Goal: Task Accomplishment & Management: Manage account settings

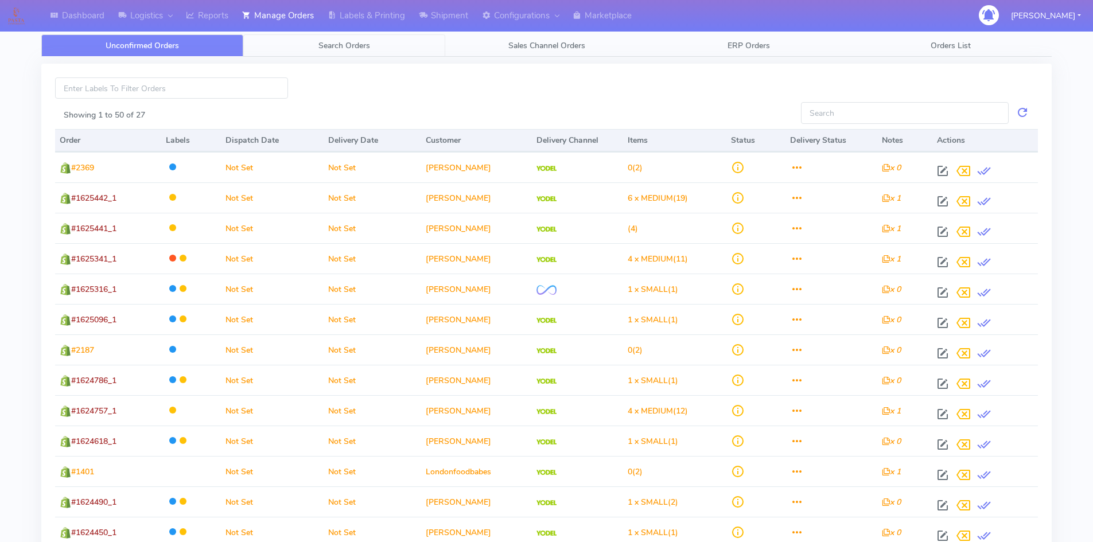
click at [348, 40] on span "Search Orders" at bounding box center [344, 45] width 52 height 11
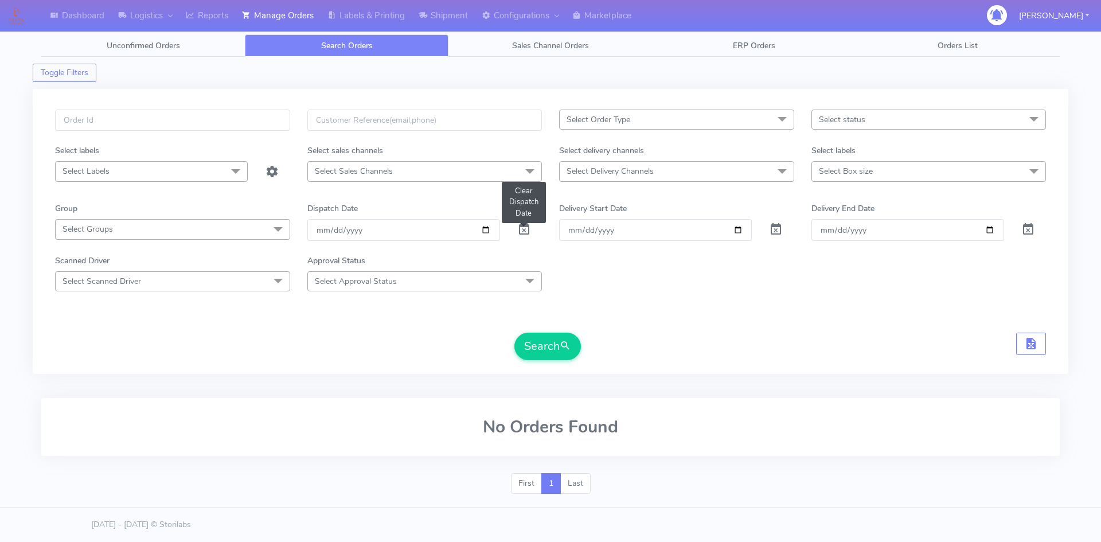
click at [523, 229] on span at bounding box center [524, 232] width 14 height 11
click at [169, 118] on input "text" at bounding box center [172, 120] width 235 height 21
paste input "1622169"
type input "1622169"
click at [514, 333] on button "Search" at bounding box center [547, 347] width 67 height 28
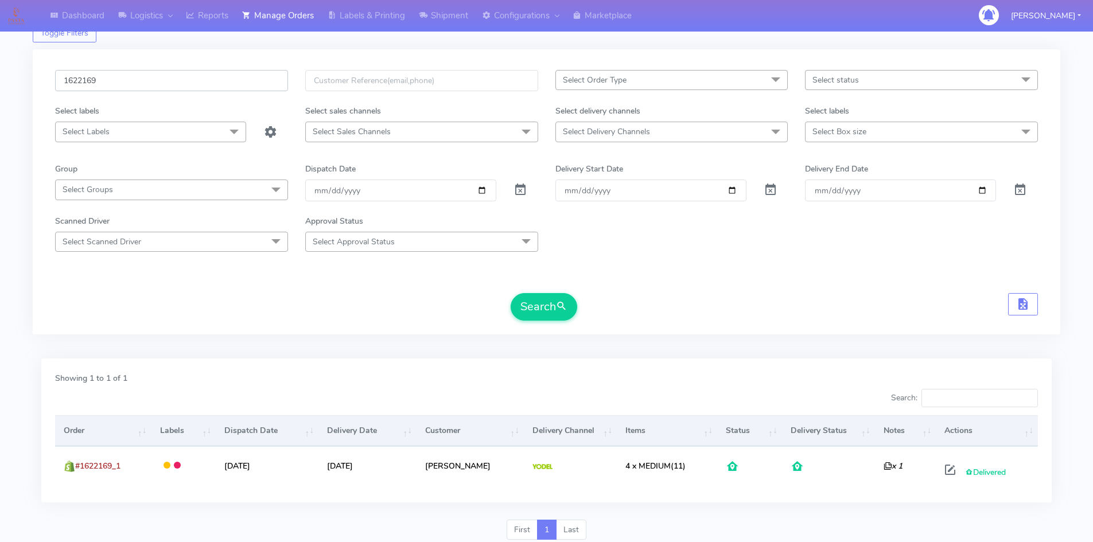
scroll to position [81, 0]
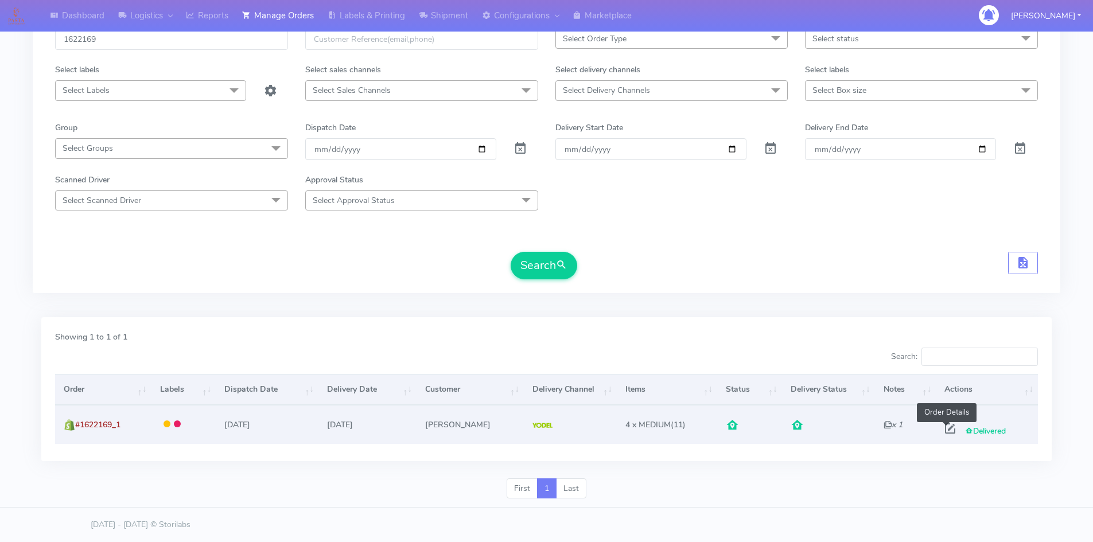
click at [946, 427] on span at bounding box center [949, 431] width 21 height 11
select select "5"
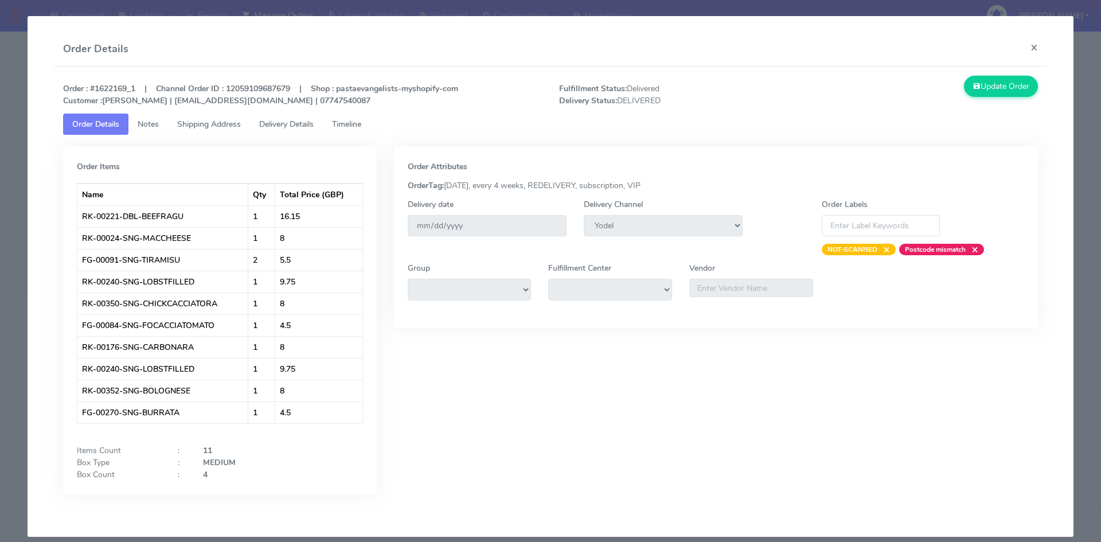
click at [352, 127] on span "Timeline" at bounding box center [346, 124] width 29 height 11
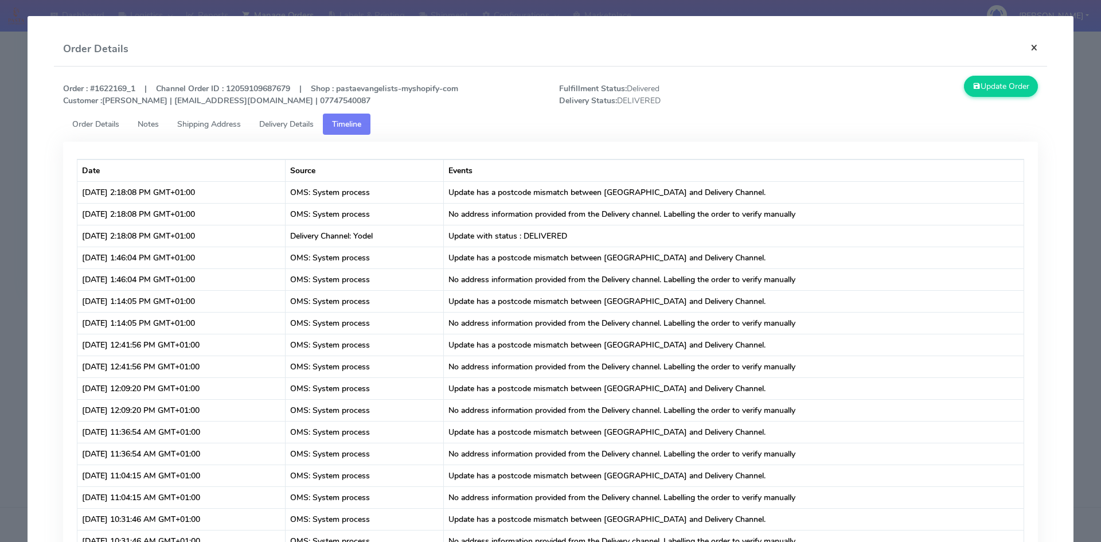
click at [1026, 45] on button "×" at bounding box center [1035, 47] width 26 height 30
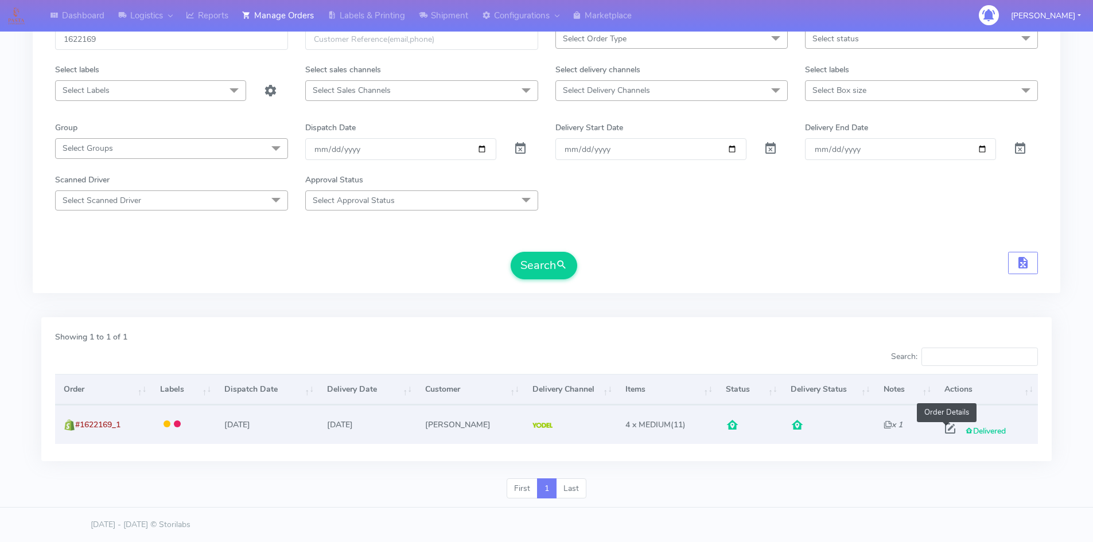
click at [939, 432] on span at bounding box center [949, 431] width 21 height 11
select select "5"
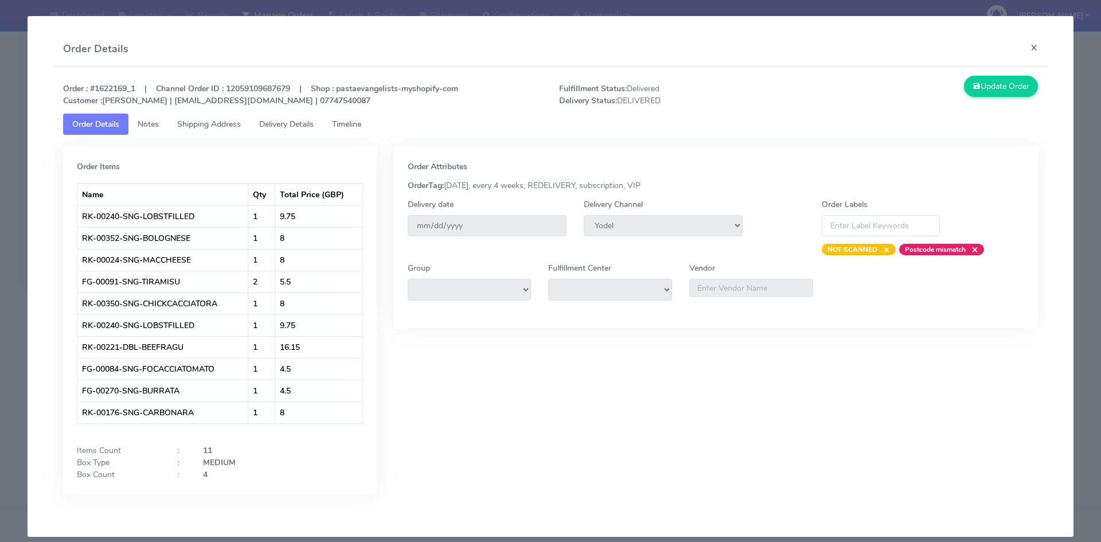
click at [358, 123] on span "Timeline" at bounding box center [346, 124] width 29 height 11
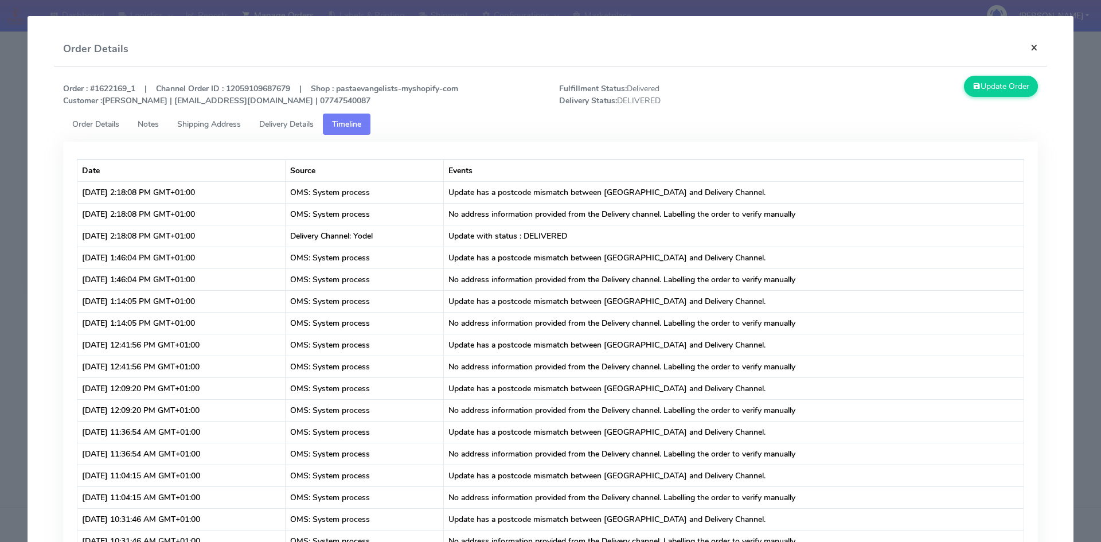
click at [1027, 49] on button "×" at bounding box center [1035, 47] width 26 height 30
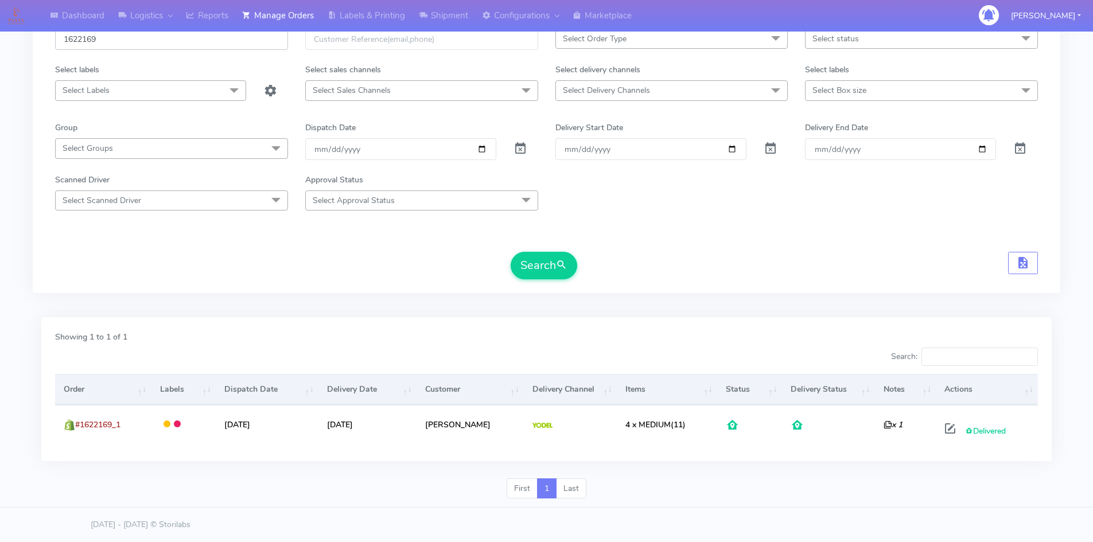
drag, startPoint x: 104, startPoint y: 42, endPoint x: 17, endPoint y: 41, distance: 87.8
click at [17, 41] on div "Dashboard Logistics London Logistics Reports Manage Orders Labels & Printing Sh…" at bounding box center [546, 224] width 1093 height 568
paste input "1964"
type input "1619649"
click at [510, 252] on button "Search" at bounding box center [543, 266] width 67 height 28
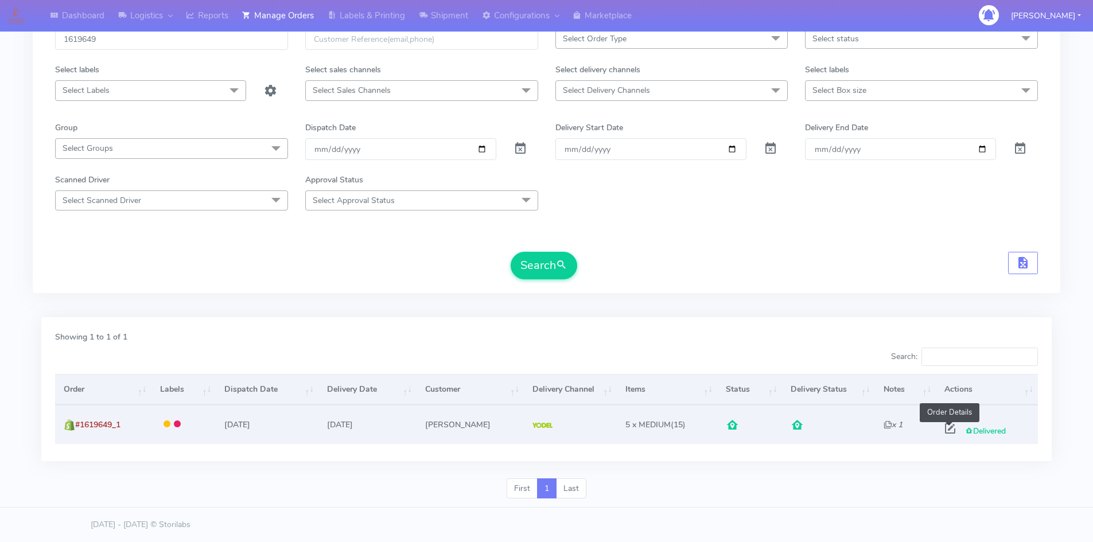
click at [947, 434] on span at bounding box center [949, 431] width 21 height 11
select select "5"
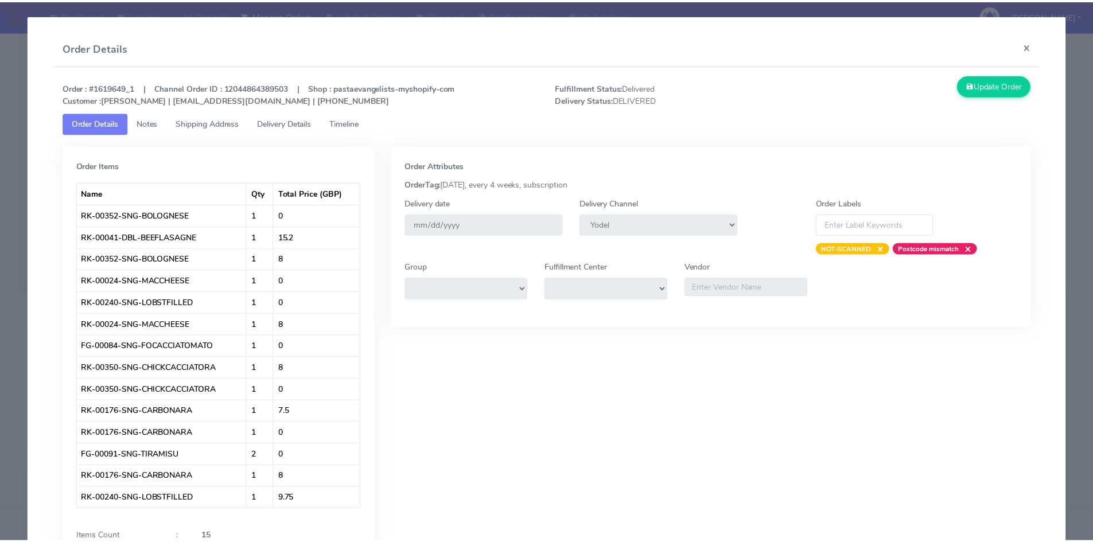
scroll to position [0, 0]
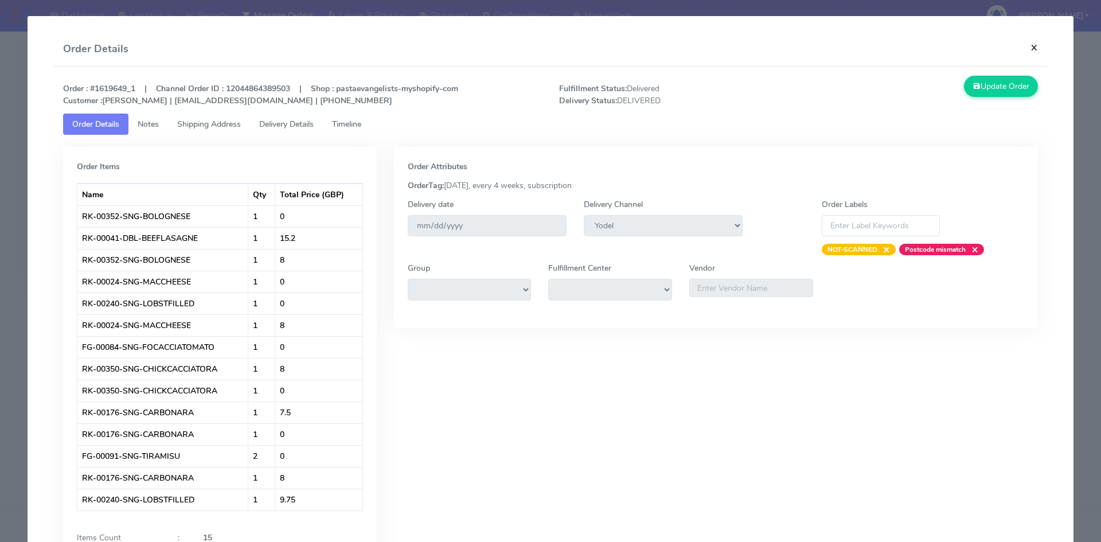
click at [1031, 46] on button "×" at bounding box center [1035, 47] width 26 height 30
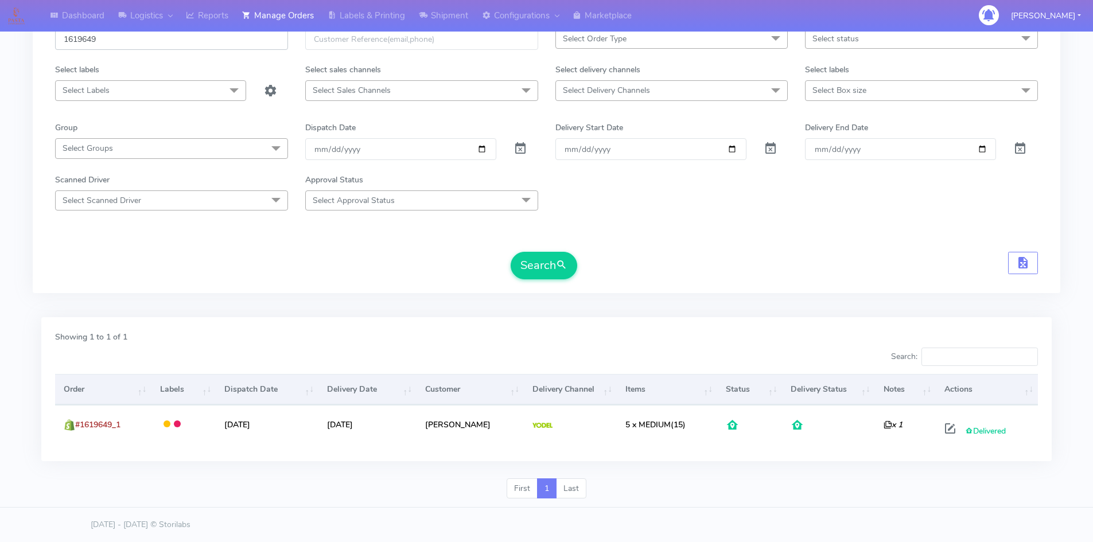
drag, startPoint x: 103, startPoint y: 35, endPoint x: 17, endPoint y: 40, distance: 86.2
click at [17, 40] on div "Dashboard Logistics London Logistics Reports Manage Orders Labels & Printing Sh…" at bounding box center [546, 224] width 1093 height 568
paste input "25446"
click at [510, 252] on button "Search" at bounding box center [543, 266] width 67 height 28
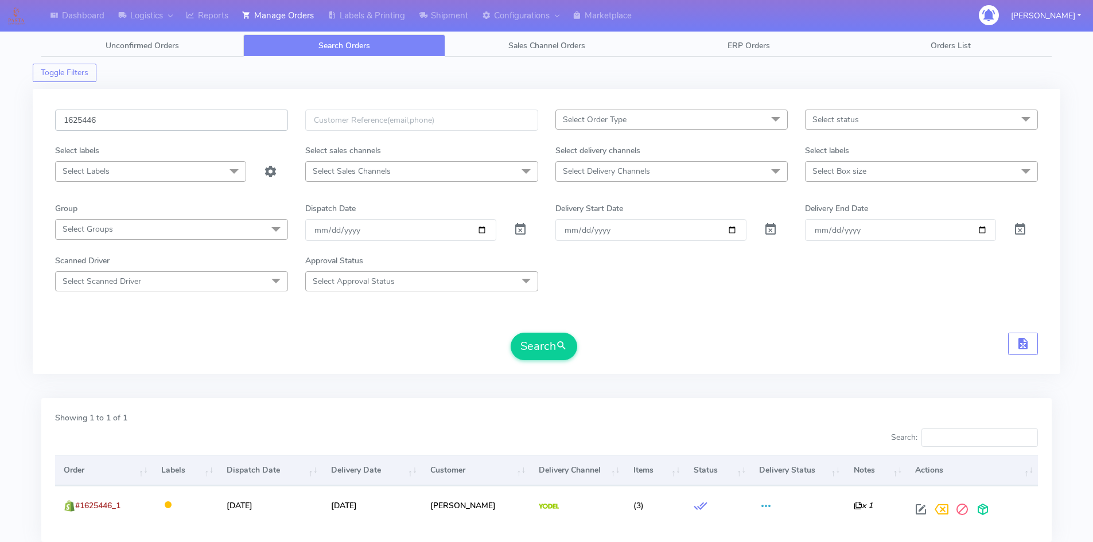
click at [149, 122] on input "1625446" at bounding box center [171, 120] width 233 height 21
drag, startPoint x: 139, startPoint y: 118, endPoint x: 10, endPoint y: 121, distance: 129.7
click at [10, 121] on div "Dashboard Logistics London Logistics Reports Manage Orders Labels & Printing Sh…" at bounding box center [546, 305] width 1093 height 568
paste input "1843"
type input "1621843"
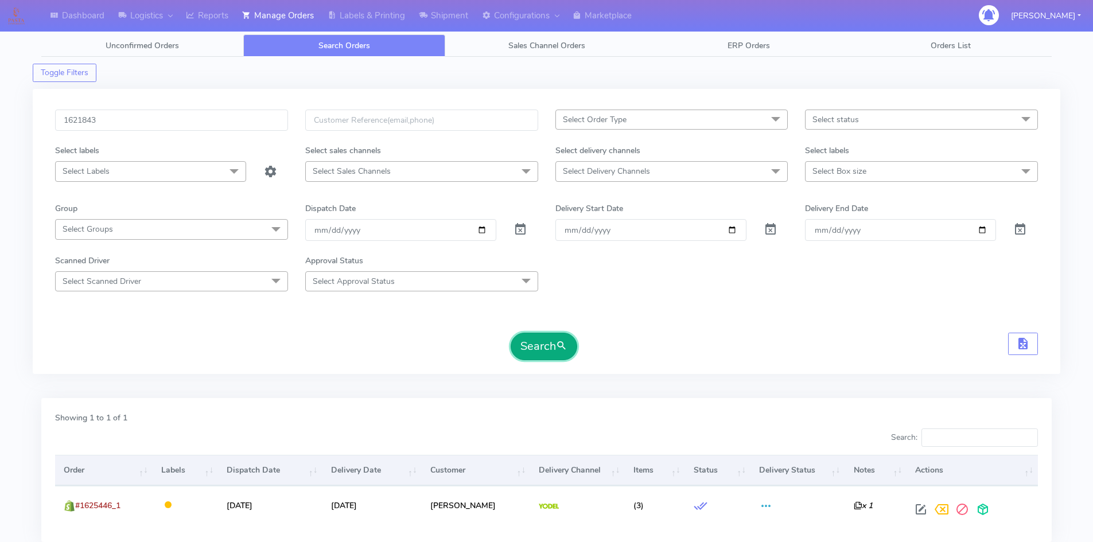
click at [544, 351] on button "Search" at bounding box center [543, 347] width 67 height 28
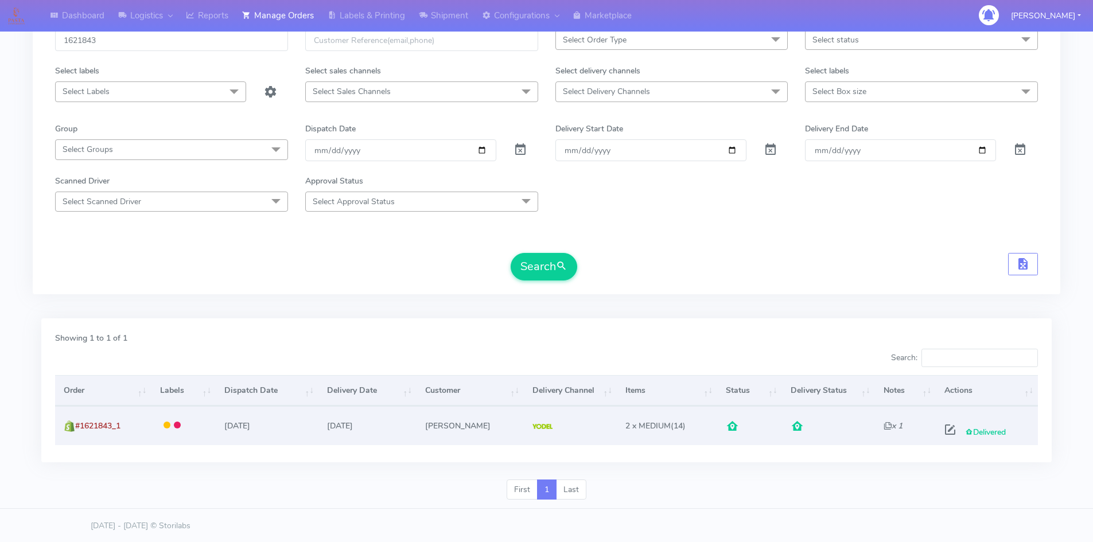
scroll to position [81, 0]
click at [945, 428] on span at bounding box center [949, 431] width 21 height 11
select select "5"
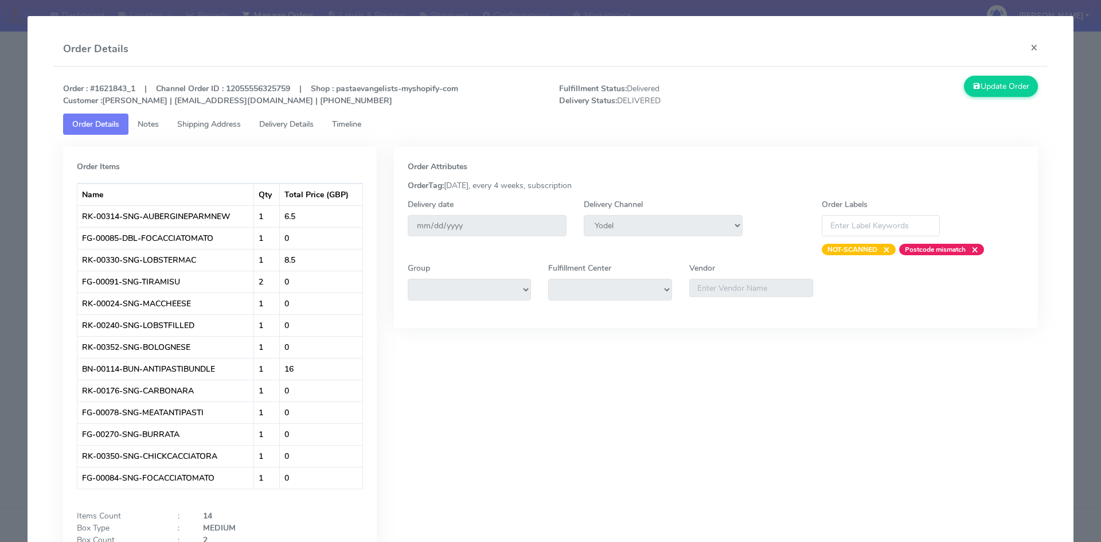
click at [361, 128] on span "Timeline" at bounding box center [346, 124] width 29 height 11
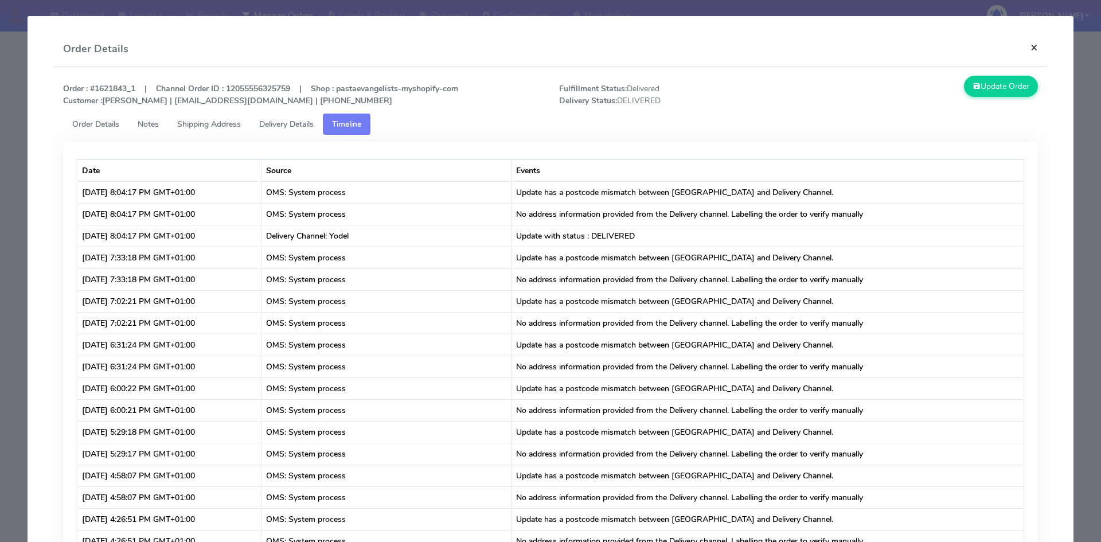
click at [1022, 49] on button "×" at bounding box center [1035, 47] width 26 height 30
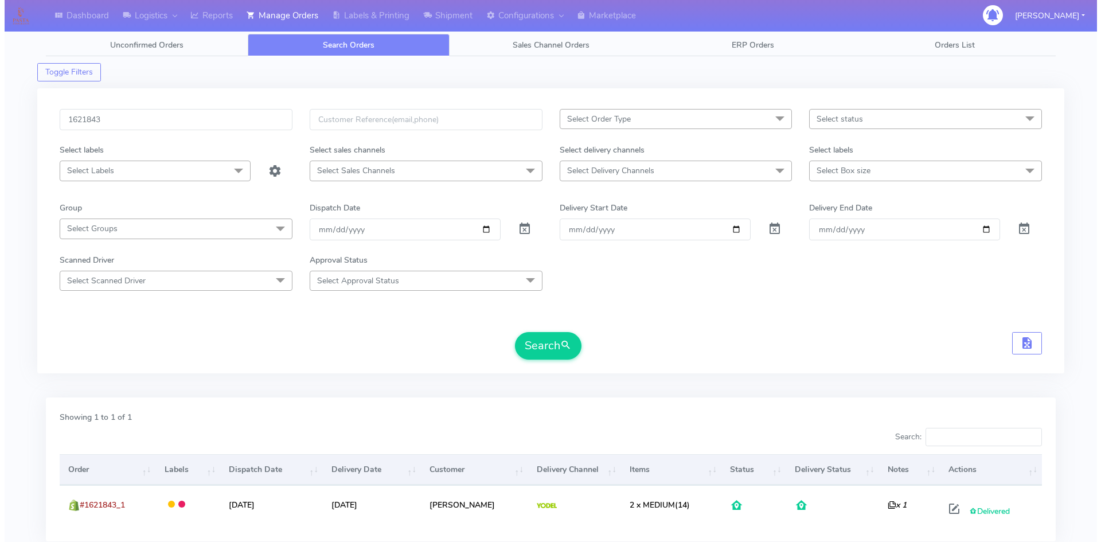
scroll to position [0, 0]
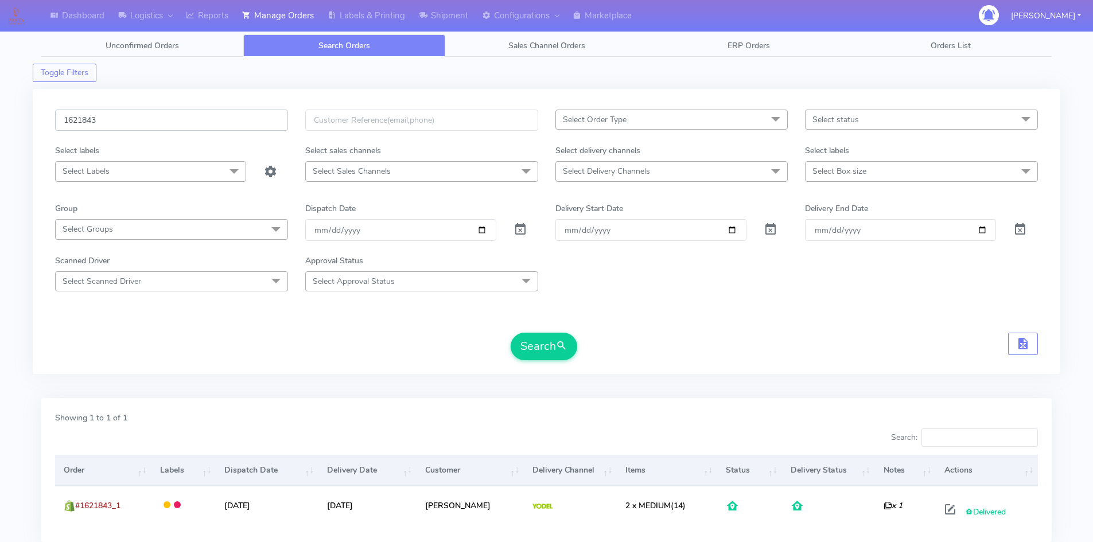
drag, startPoint x: 122, startPoint y: 111, endPoint x: 0, endPoint y: 116, distance: 121.7
click at [0, 116] on div "Dashboard Logistics London Logistics Reports Manage Orders Labels & Printing Sh…" at bounding box center [546, 305] width 1093 height 568
paste input "19870"
type input "1619870"
click at [510, 333] on button "Search" at bounding box center [543, 347] width 67 height 28
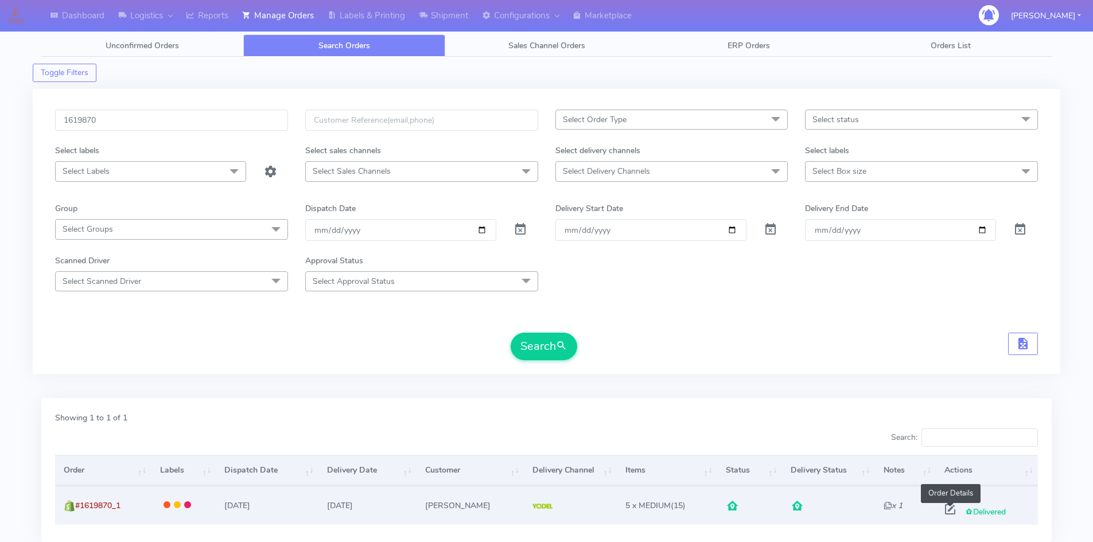
click at [949, 511] on span at bounding box center [949, 511] width 21 height 11
select select "5"
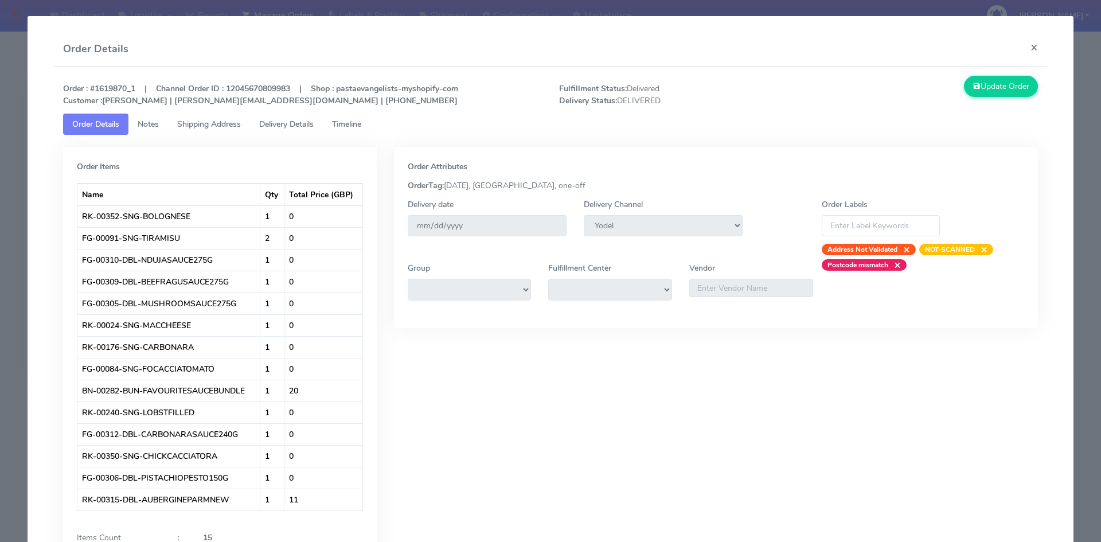
click at [360, 122] on span "Timeline" at bounding box center [346, 124] width 29 height 11
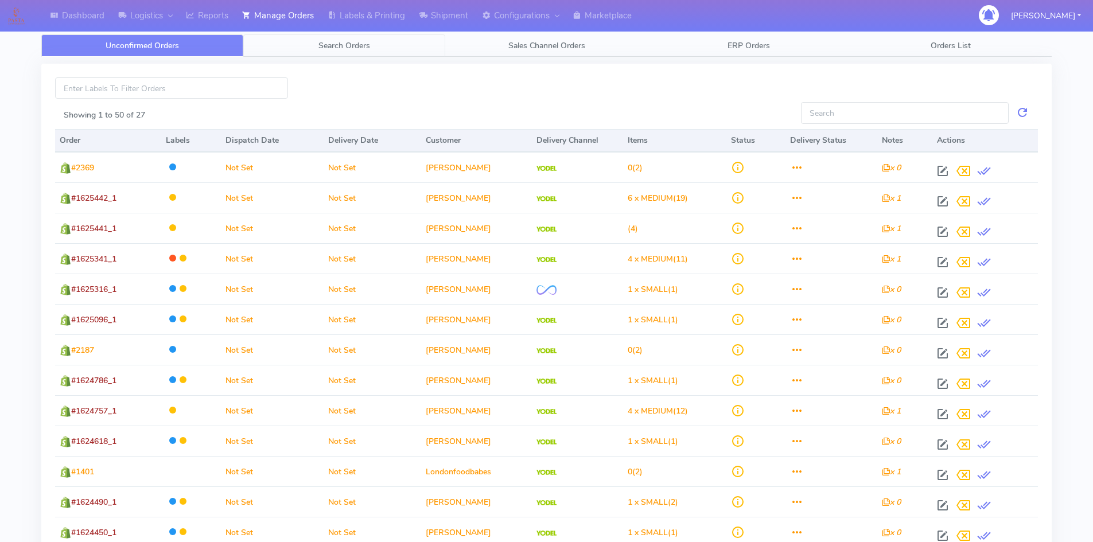
click at [347, 48] on span "Search Orders" at bounding box center [344, 45] width 52 height 11
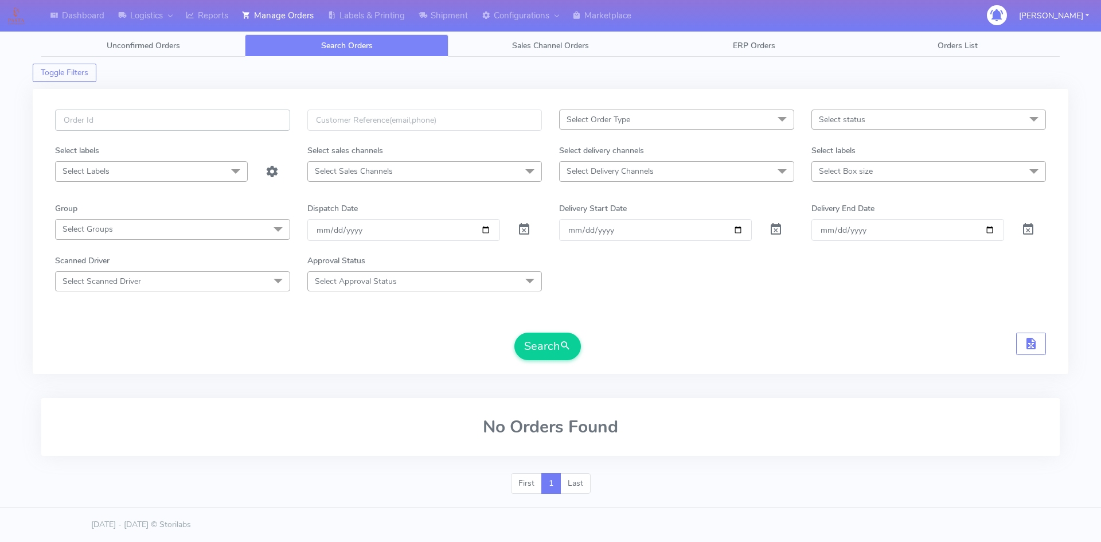
click at [113, 126] on input "text" at bounding box center [172, 120] width 235 height 21
paste input "1620873"
type input "1620873"
click at [524, 231] on span at bounding box center [524, 232] width 14 height 11
click at [545, 342] on button "Search" at bounding box center [547, 347] width 67 height 28
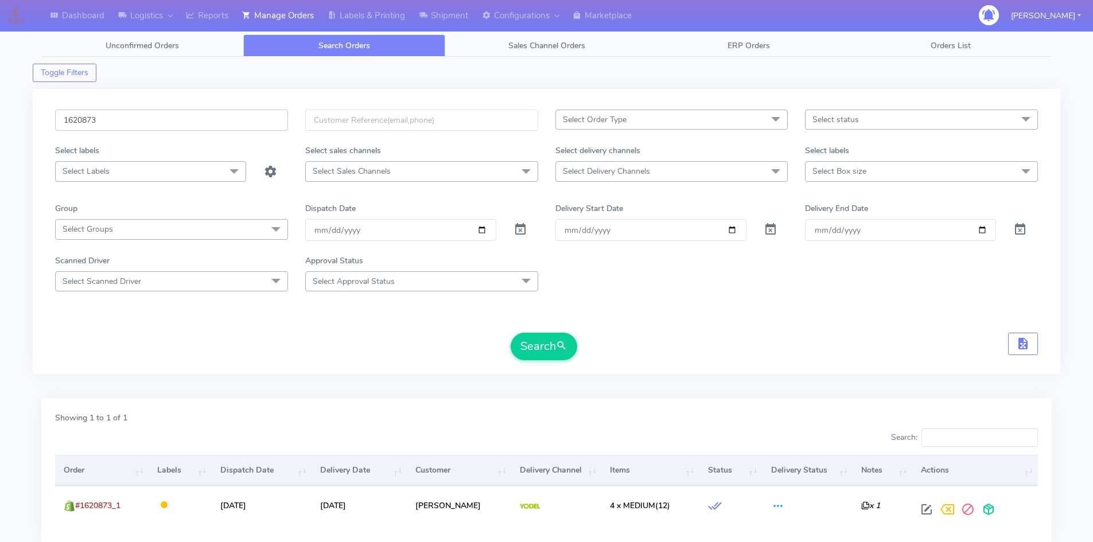
drag, startPoint x: 115, startPoint y: 119, endPoint x: 0, endPoint y: 122, distance: 115.3
click at [0, 122] on div "Dashboard Logistics London Logistics Reports Manage Orders Labels & Printing Sh…" at bounding box center [546, 305] width 1093 height 568
paste input "19948"
type input "1619948"
click at [545, 350] on button "Search" at bounding box center [543, 347] width 67 height 28
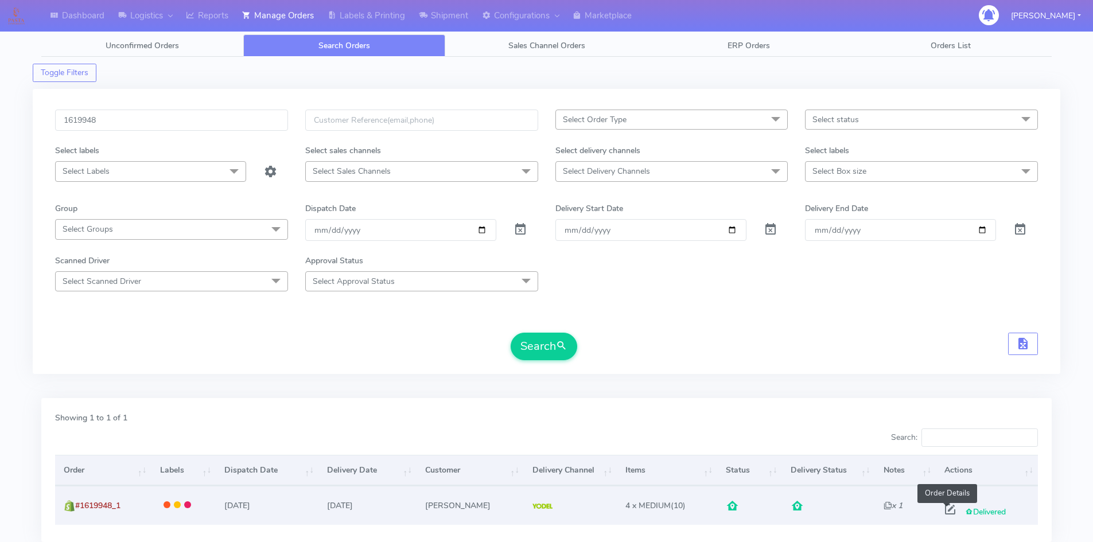
click at [950, 510] on span at bounding box center [949, 511] width 21 height 11
select select "5"
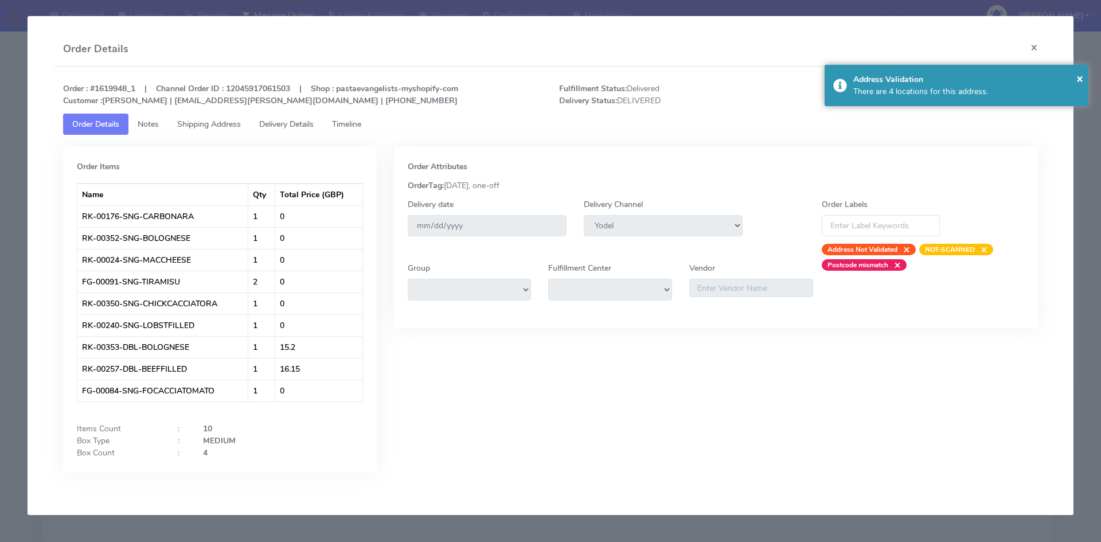
click at [356, 120] on span "Timeline" at bounding box center [346, 124] width 29 height 11
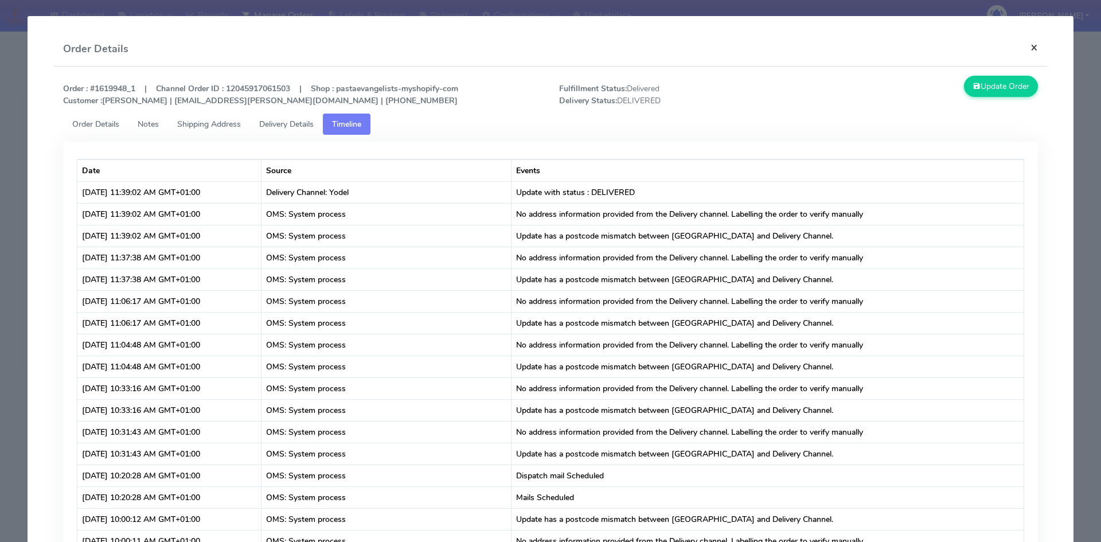
click at [1027, 47] on button "×" at bounding box center [1035, 47] width 26 height 30
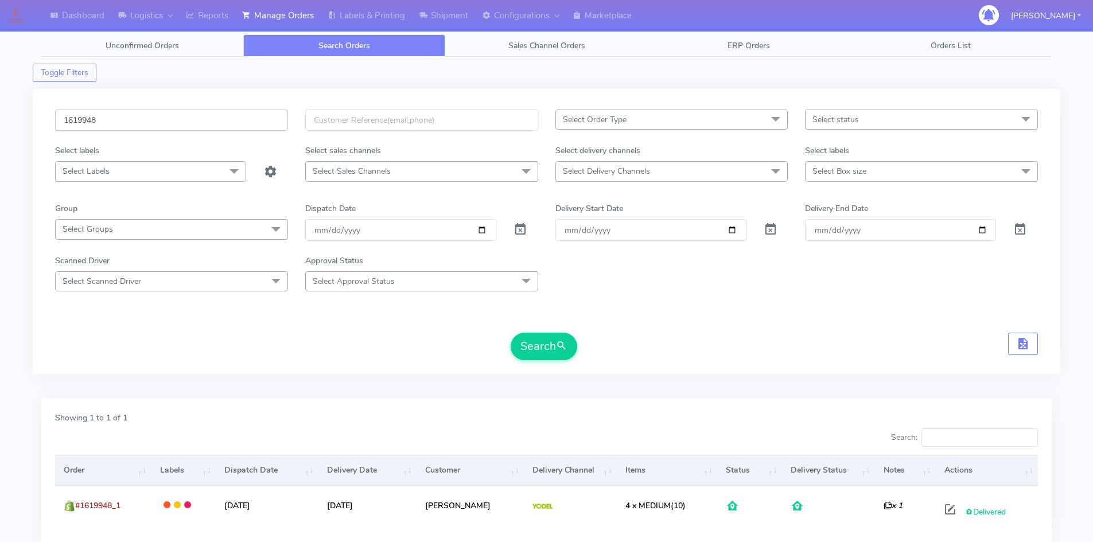
drag, startPoint x: 140, startPoint y: 119, endPoint x: 35, endPoint y: 126, distance: 105.2
click at [35, 126] on div "1619948 Select Order Type Select All MEALS ATAVI One Off Pasta Club Gift Kit Ev…" at bounding box center [546, 231] width 1027 height 285
paste input "21884"
type input "1621884"
click at [538, 356] on button "Search" at bounding box center [543, 347] width 67 height 28
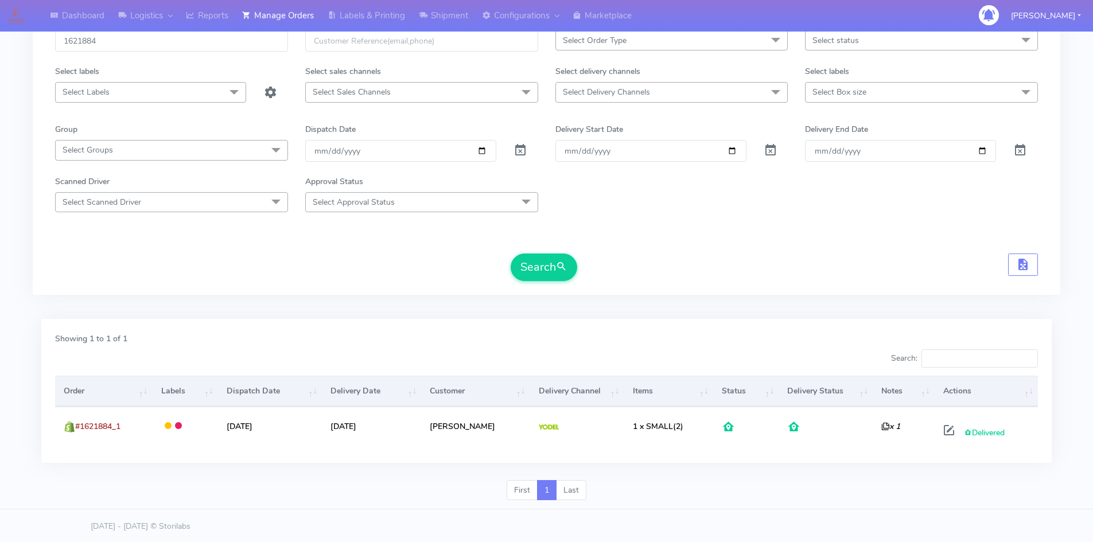
scroll to position [81, 0]
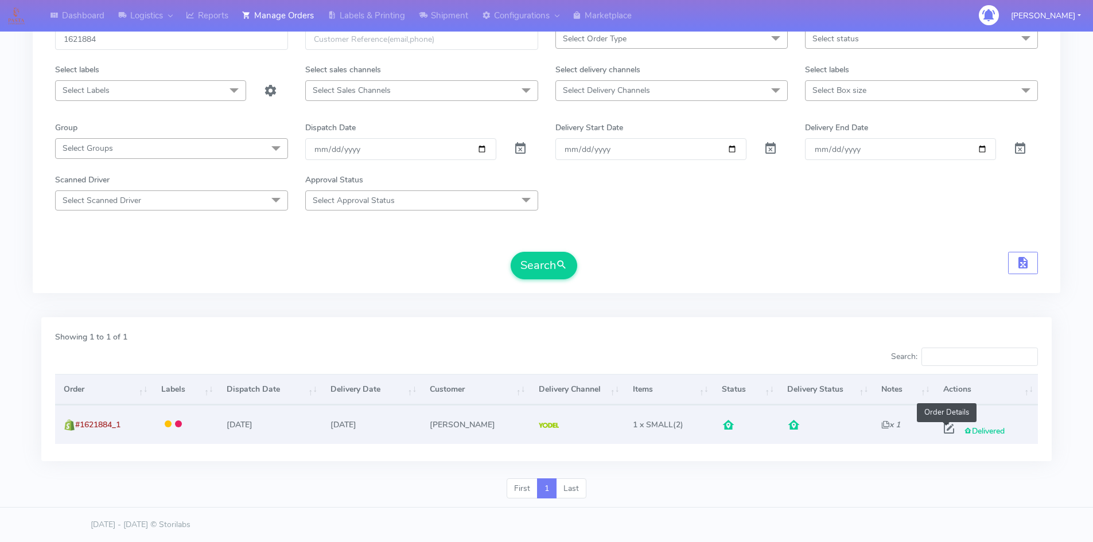
click at [946, 429] on span at bounding box center [948, 431] width 21 height 11
select select "5"
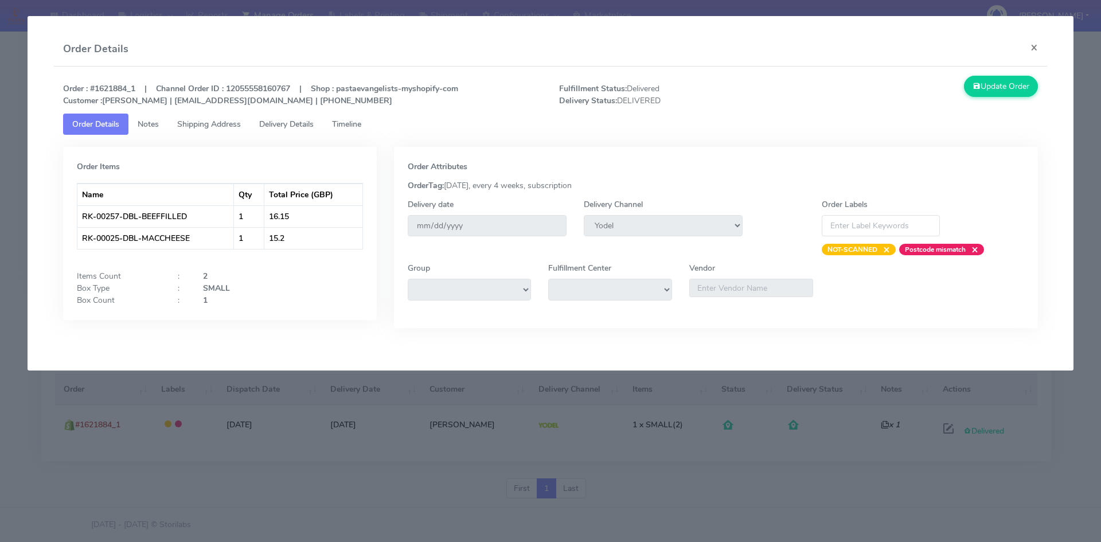
click at [352, 128] on span "Timeline" at bounding box center [346, 124] width 29 height 11
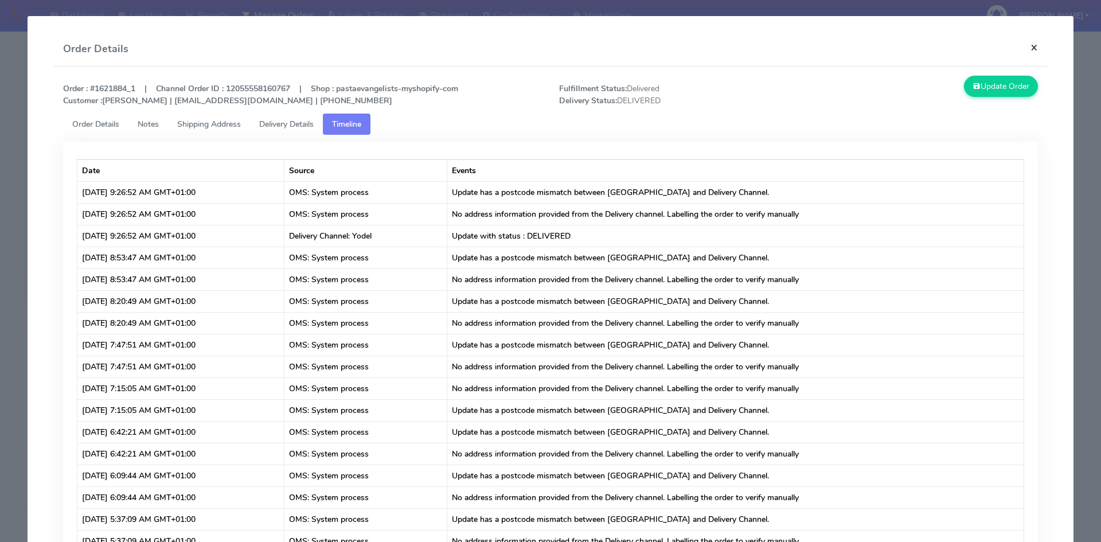
click at [1027, 46] on button "×" at bounding box center [1035, 47] width 26 height 30
